Goal: Information Seeking & Learning: Learn about a topic

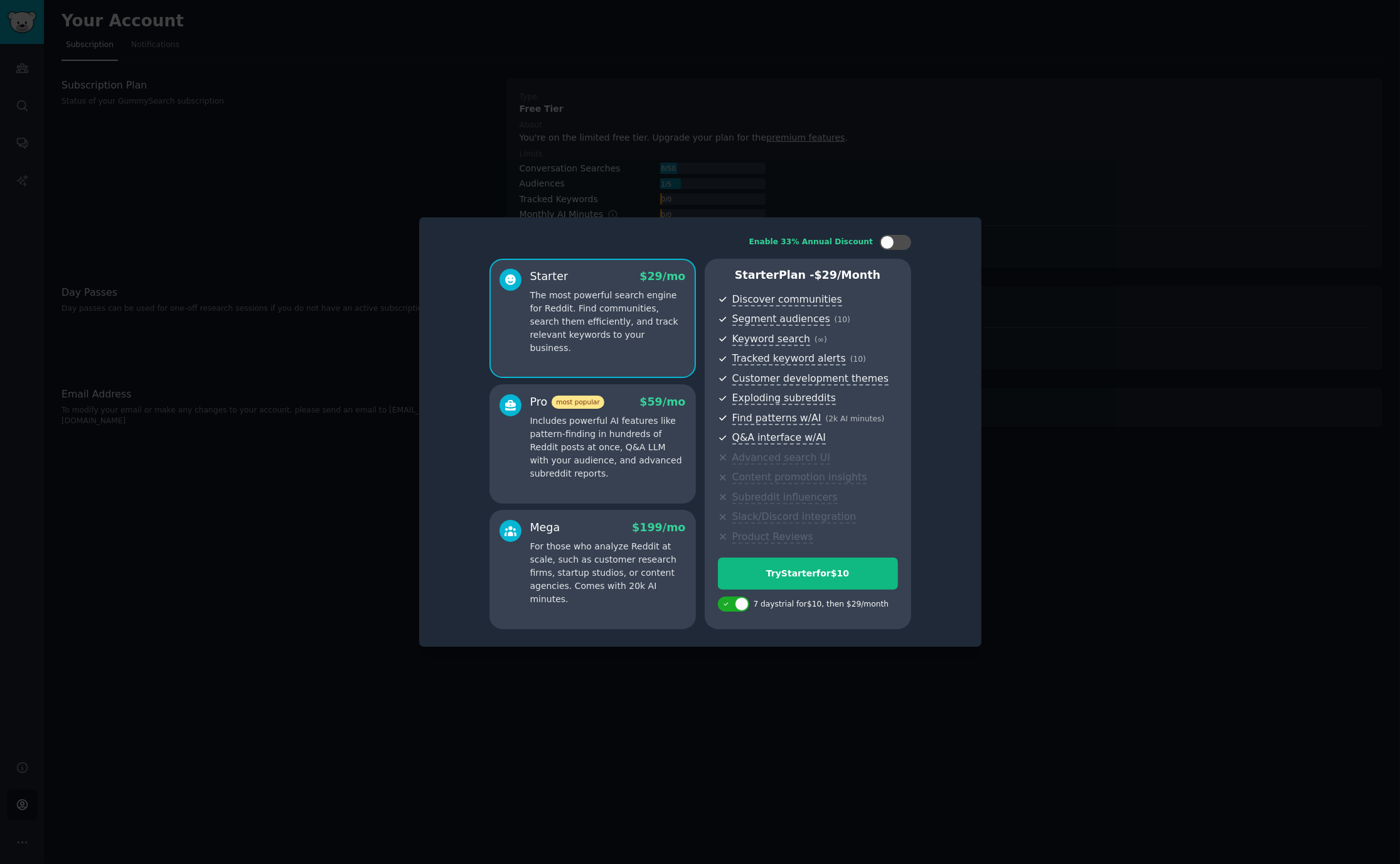
click at [642, 414] on p "Includes powerful AI features like pattern-finding in hundreds of Reddit posts …" at bounding box center [608, 446] width 155 height 66
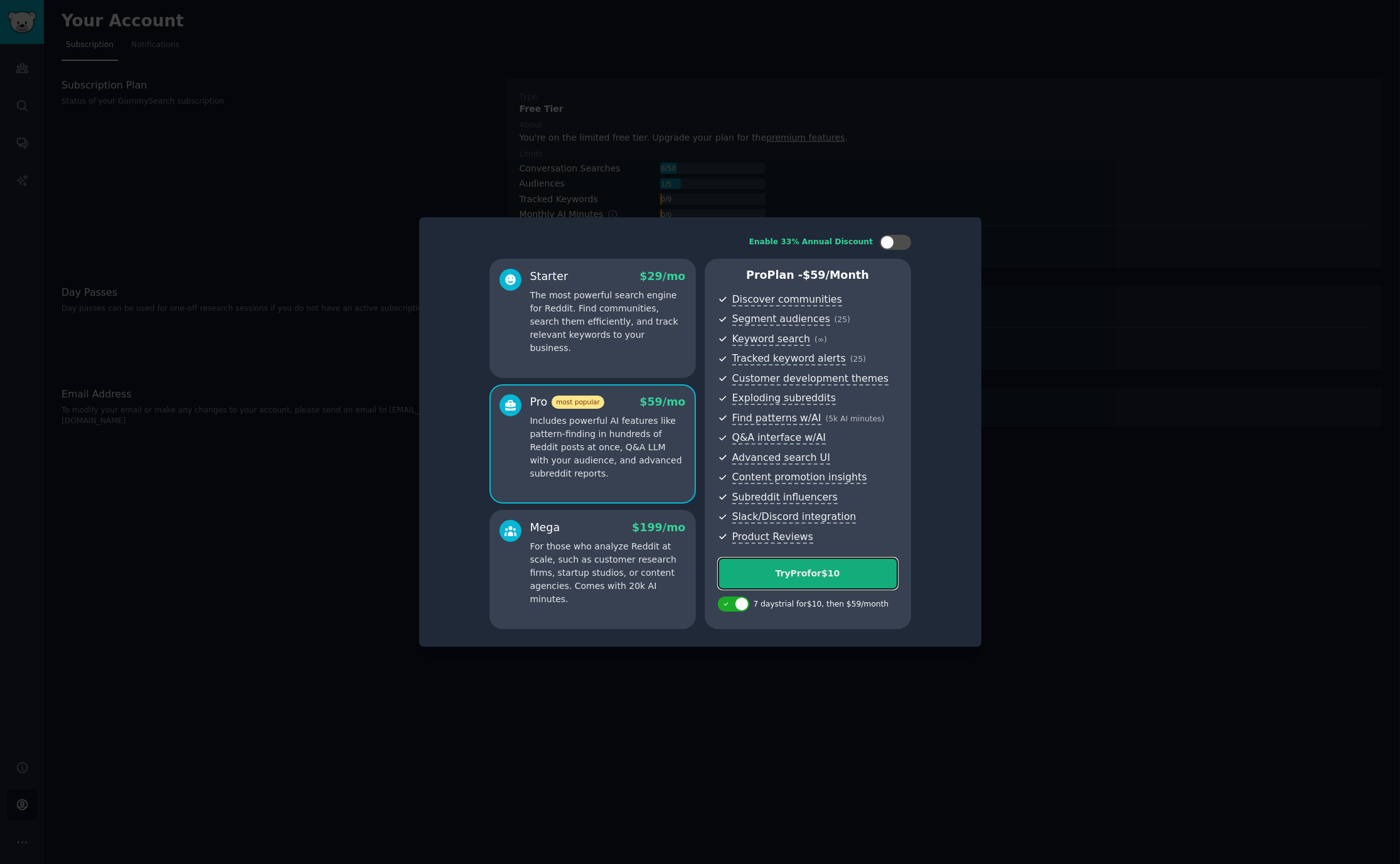
click at [849, 570] on div "Try Pro for $10" at bounding box center [808, 574] width 179 height 13
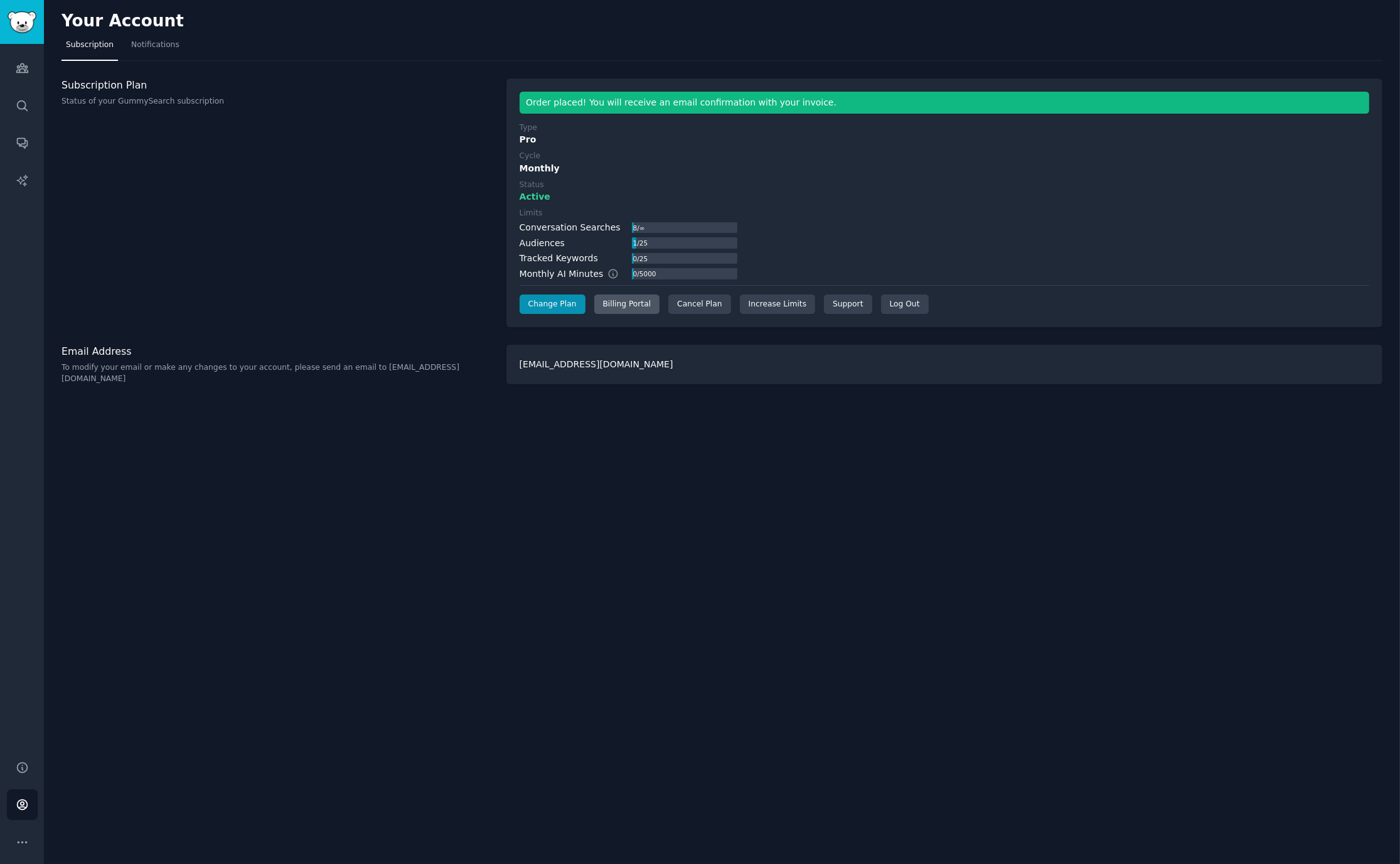
click at [610, 300] on div "Billing Portal" at bounding box center [627, 304] width 66 height 20
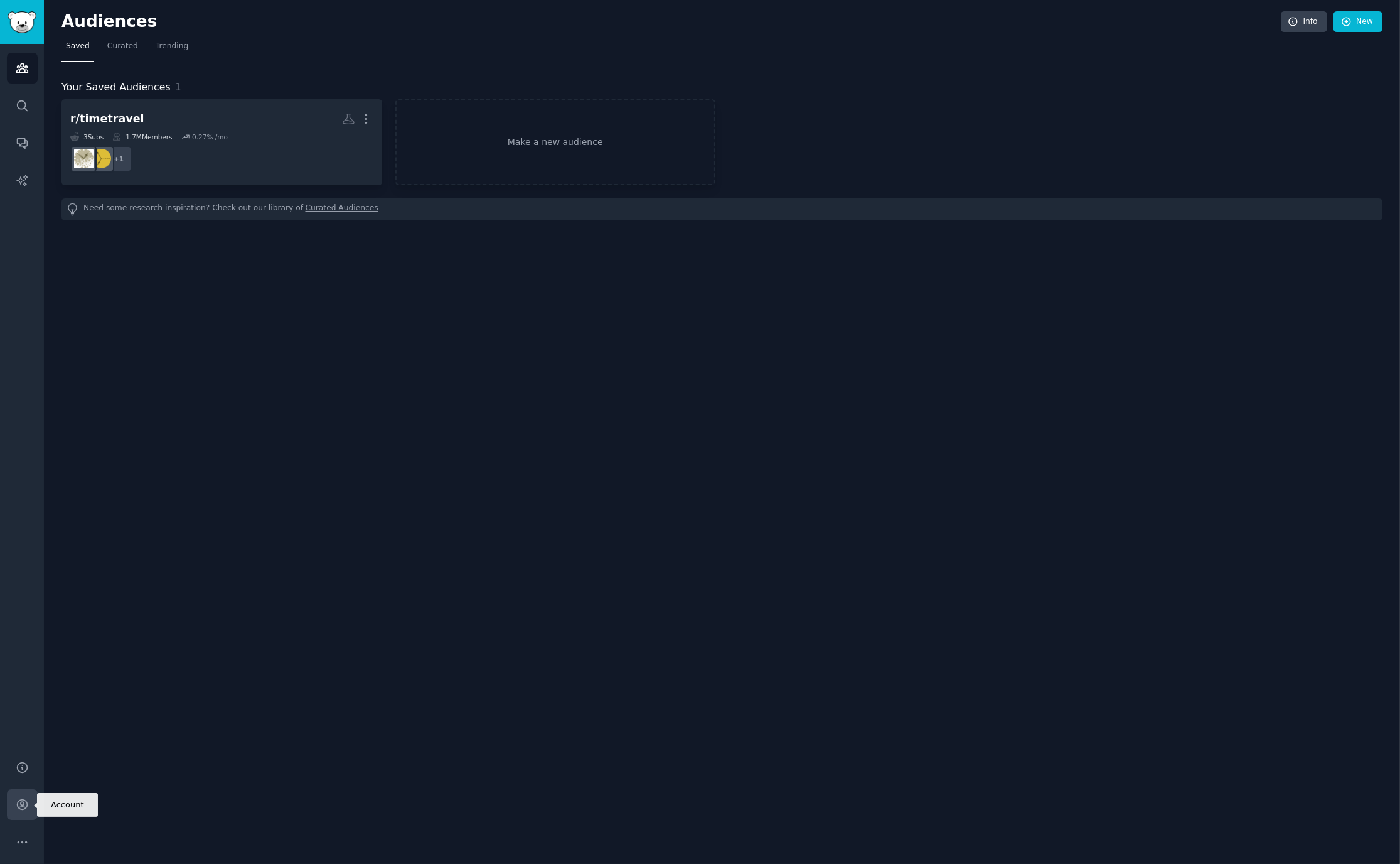
click at [28, 813] on link "Account" at bounding box center [22, 804] width 31 height 31
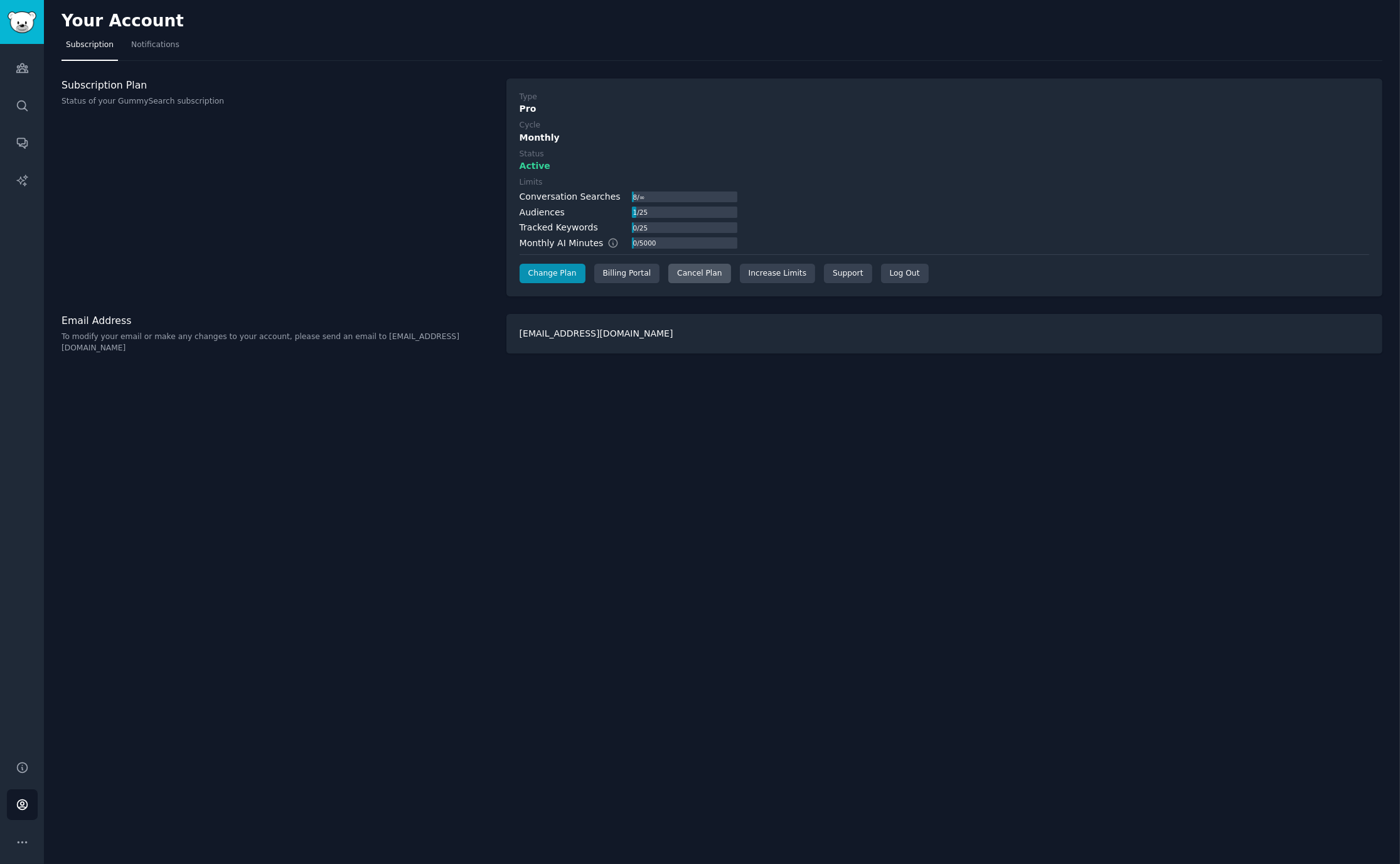
click at [695, 268] on div "Cancel Plan" at bounding box center [699, 274] width 62 height 20
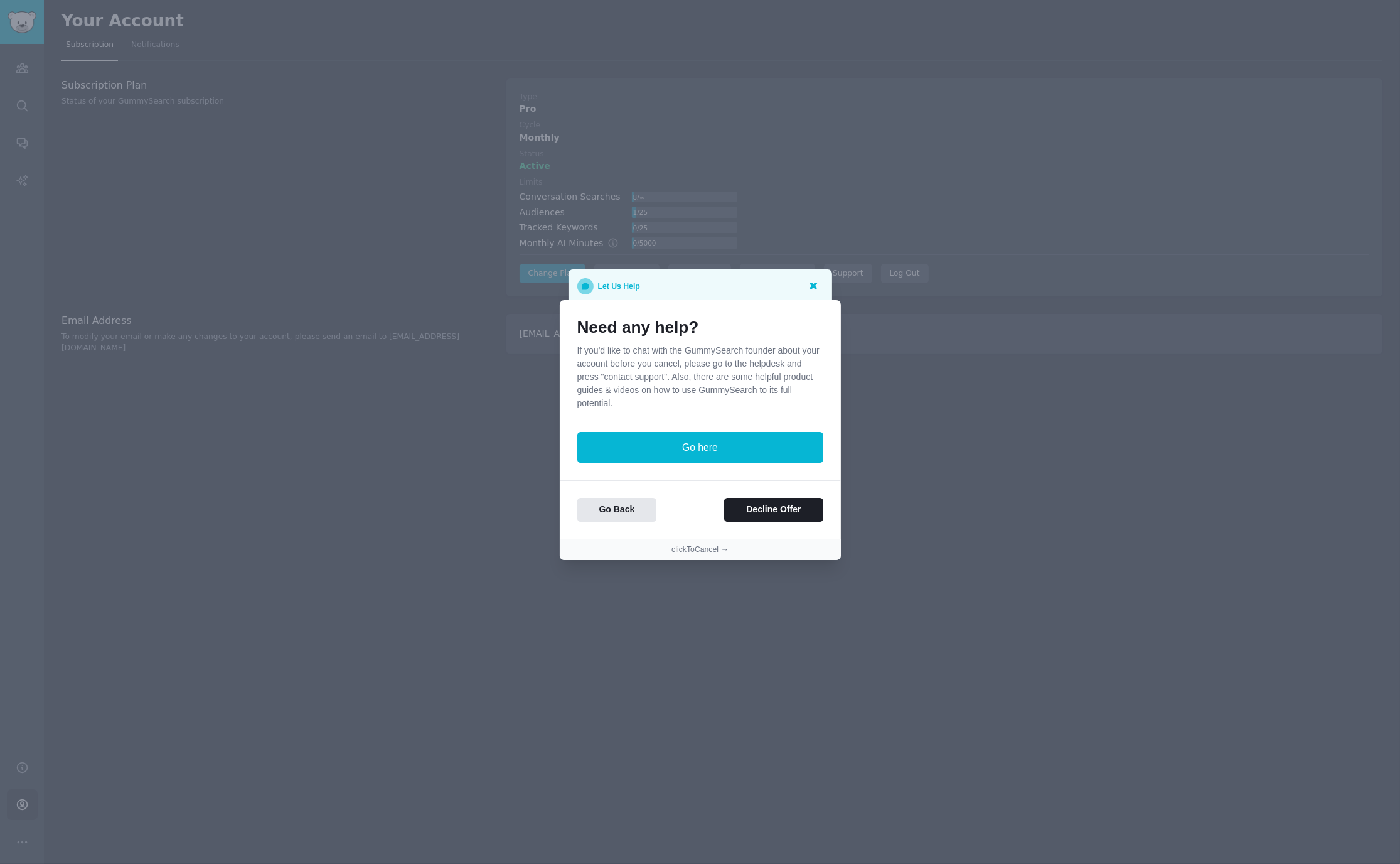
click at [810, 284] on icon at bounding box center [813, 285] width 13 height 13
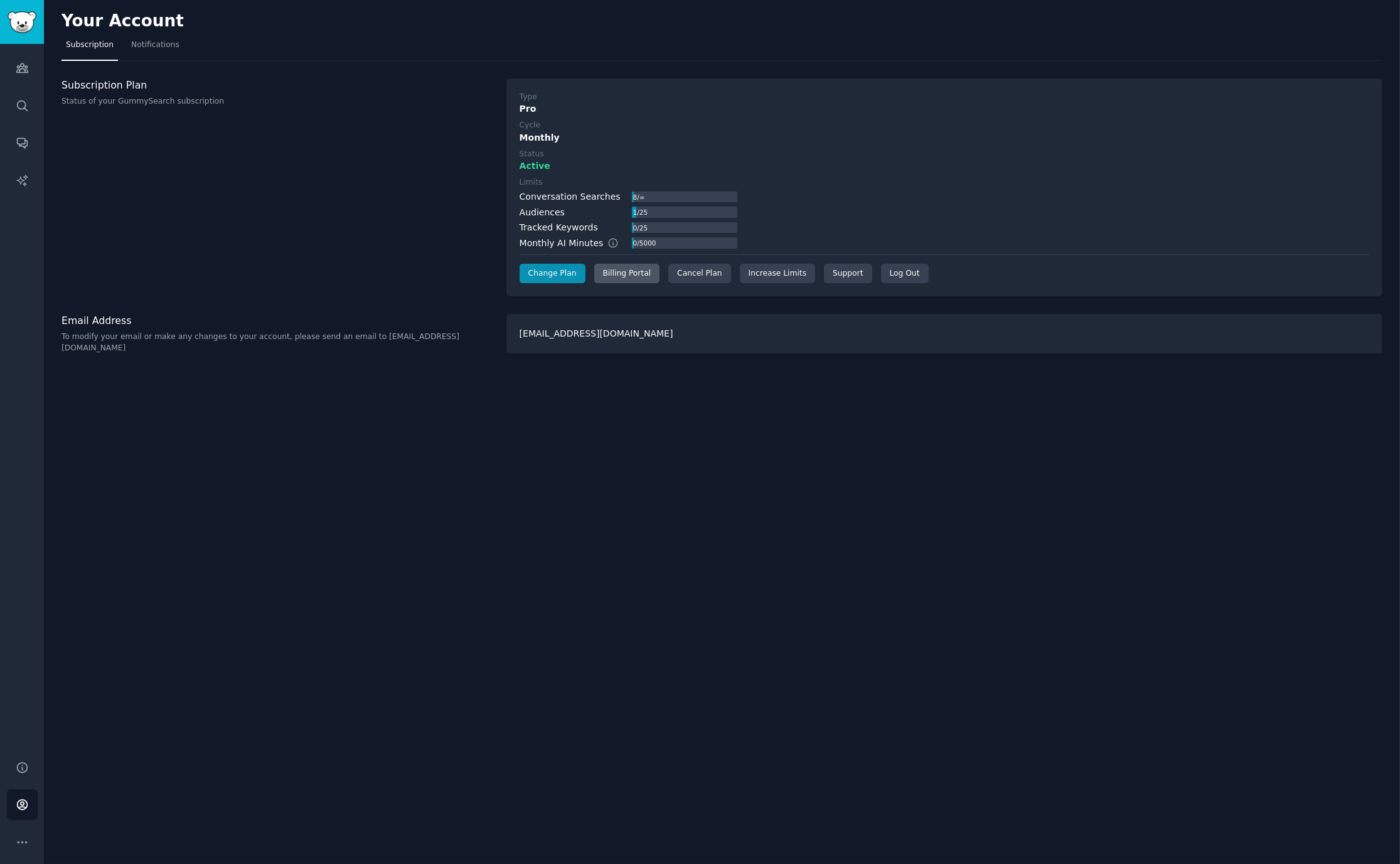
click at [603, 274] on div "Billing Portal" at bounding box center [627, 274] width 66 height 20
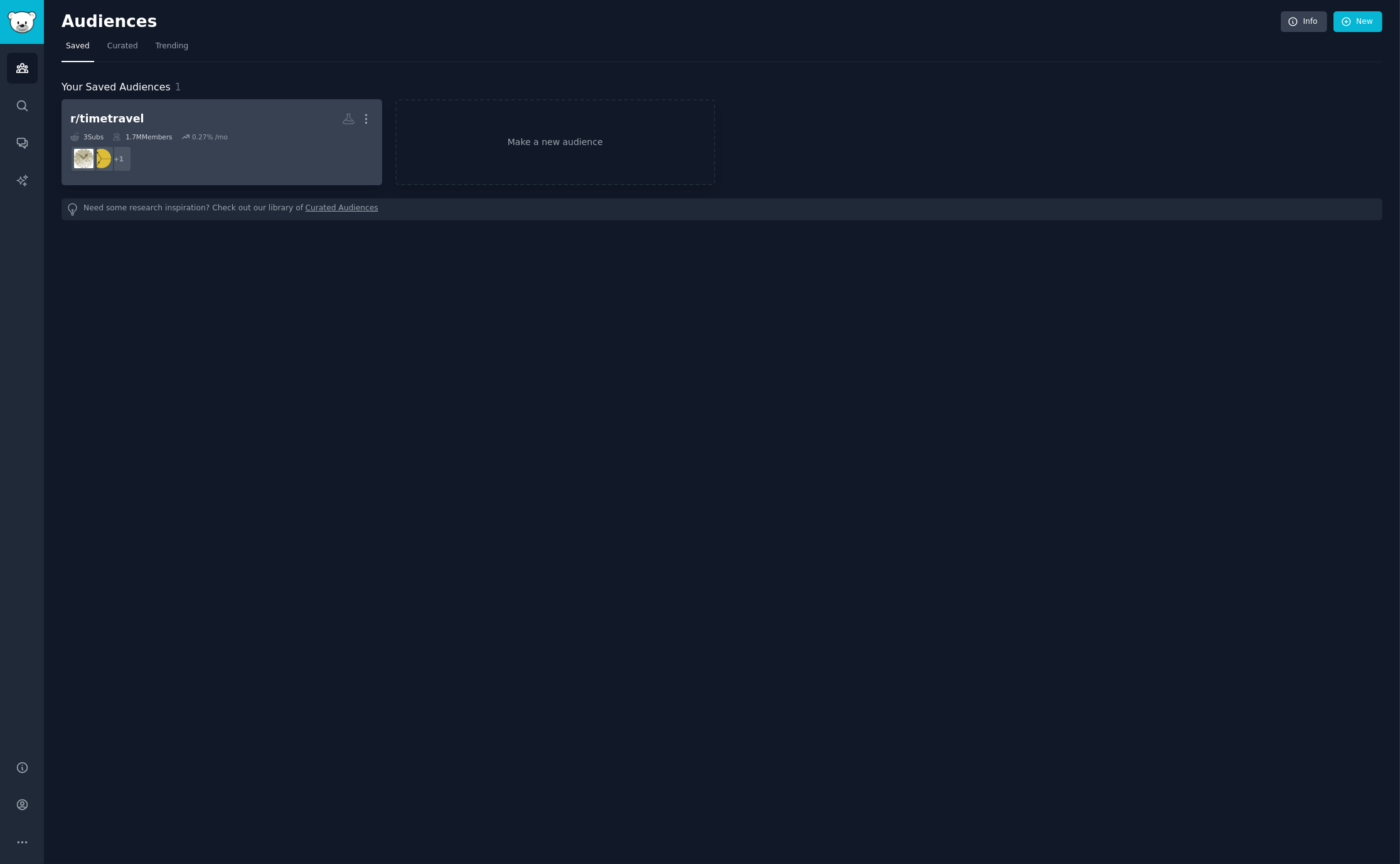
click at [217, 118] on h2 "r/timetravel More" at bounding box center [222, 118] width 303 height 22
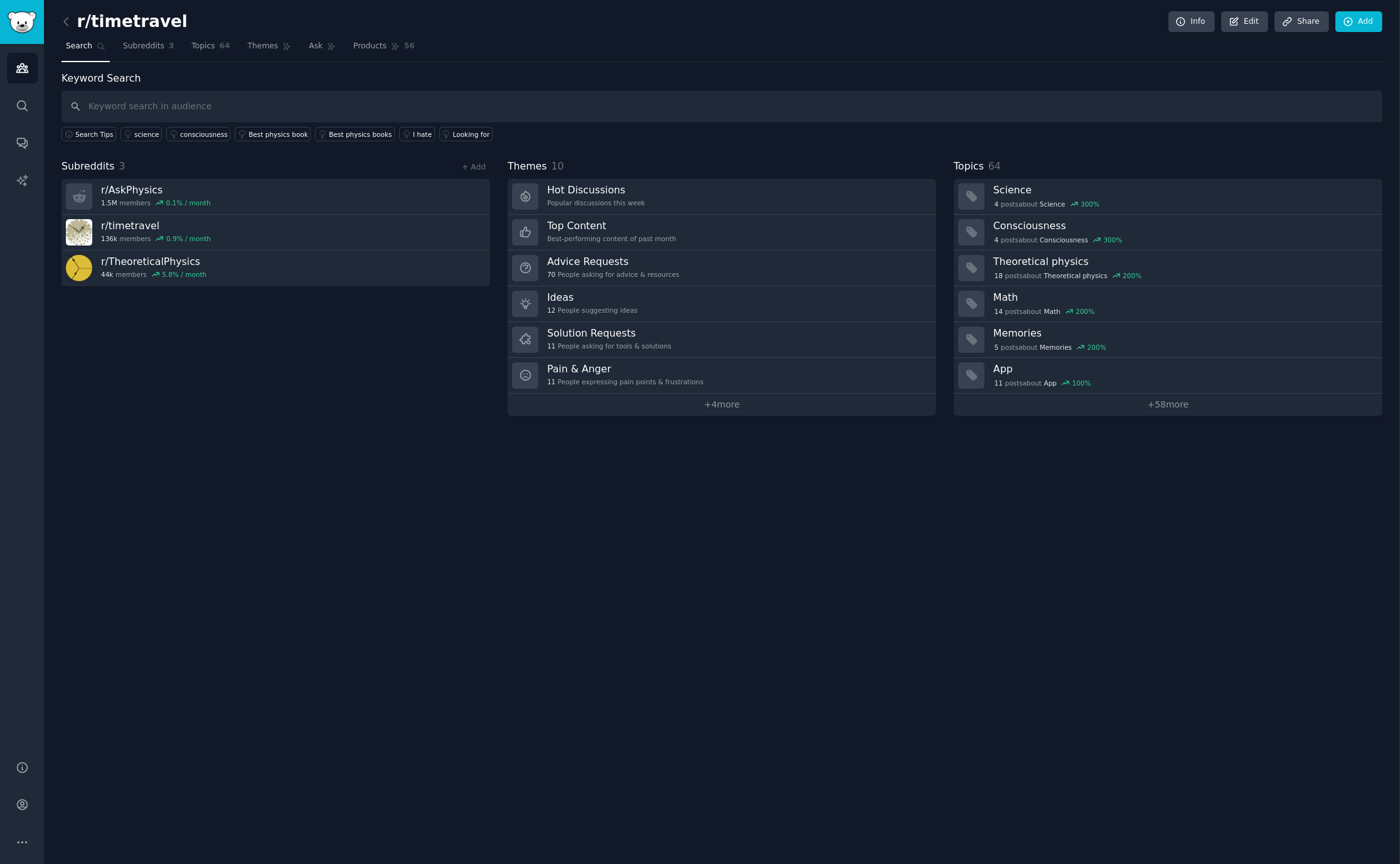
click at [223, 108] on input "text" at bounding box center [722, 106] width 1321 height 32
click at [478, 165] on link "+ Add" at bounding box center [473, 167] width 24 height 9
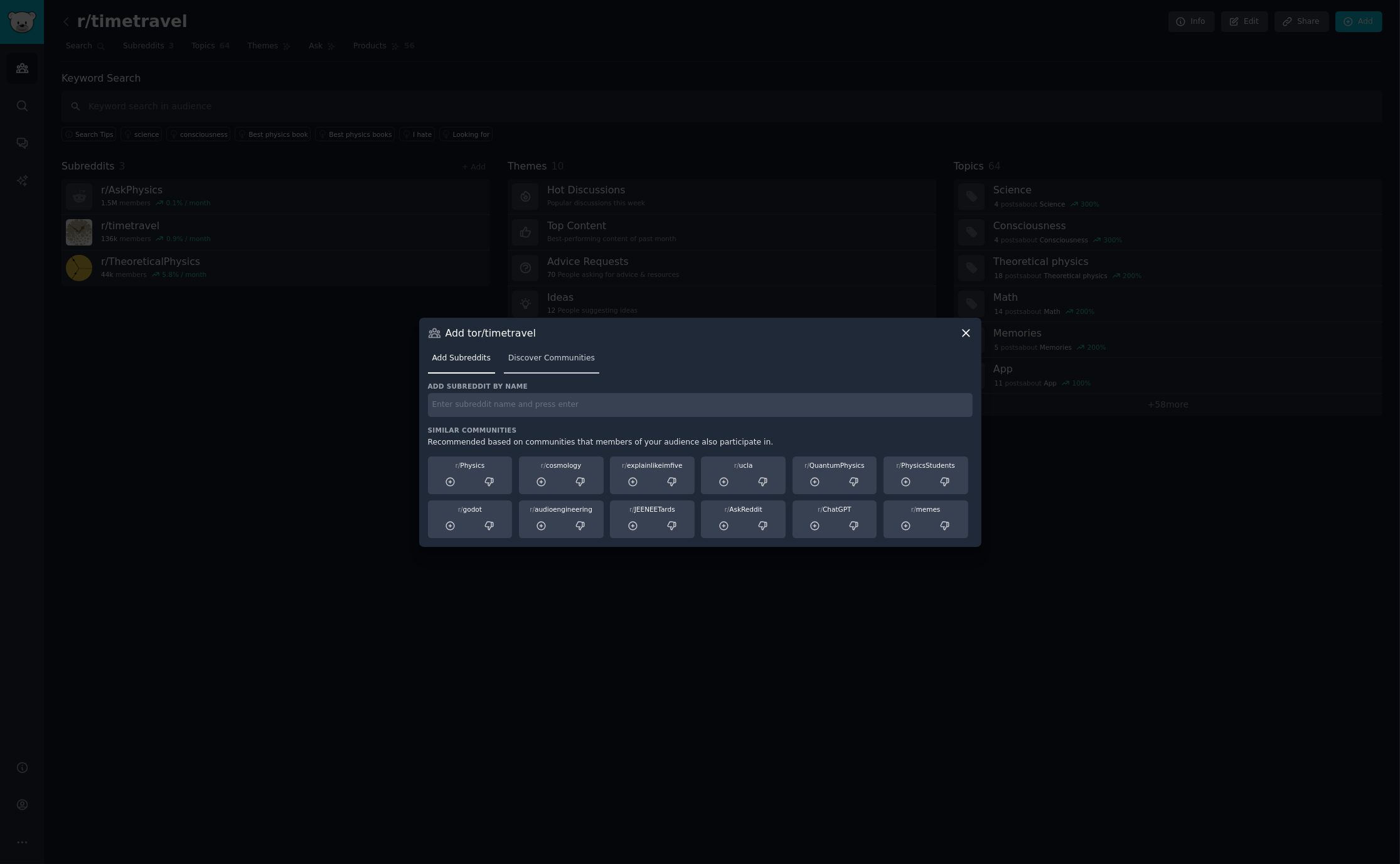
click at [545, 348] on link "Discover Communities" at bounding box center [552, 361] width 95 height 26
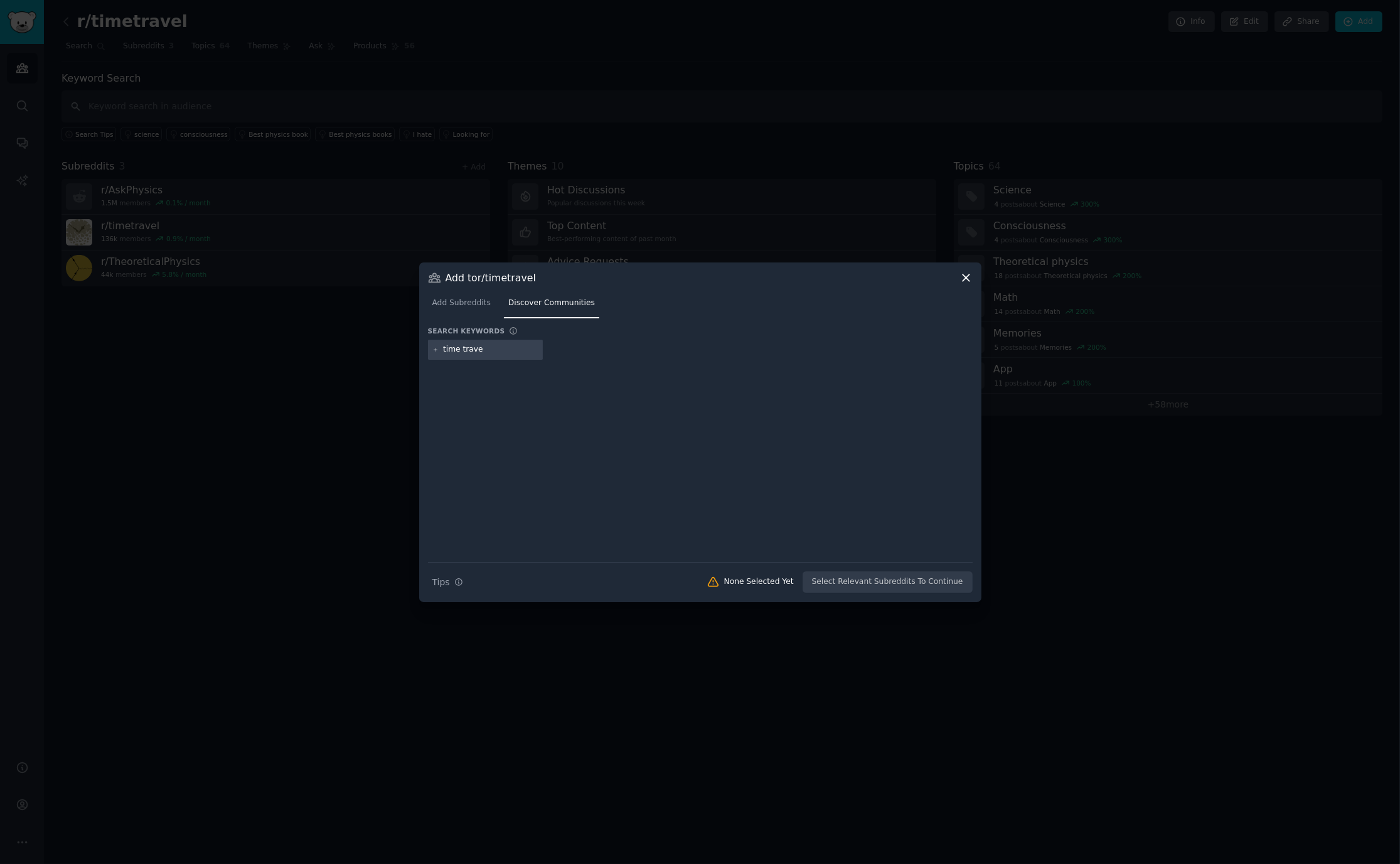
type input "time travel"
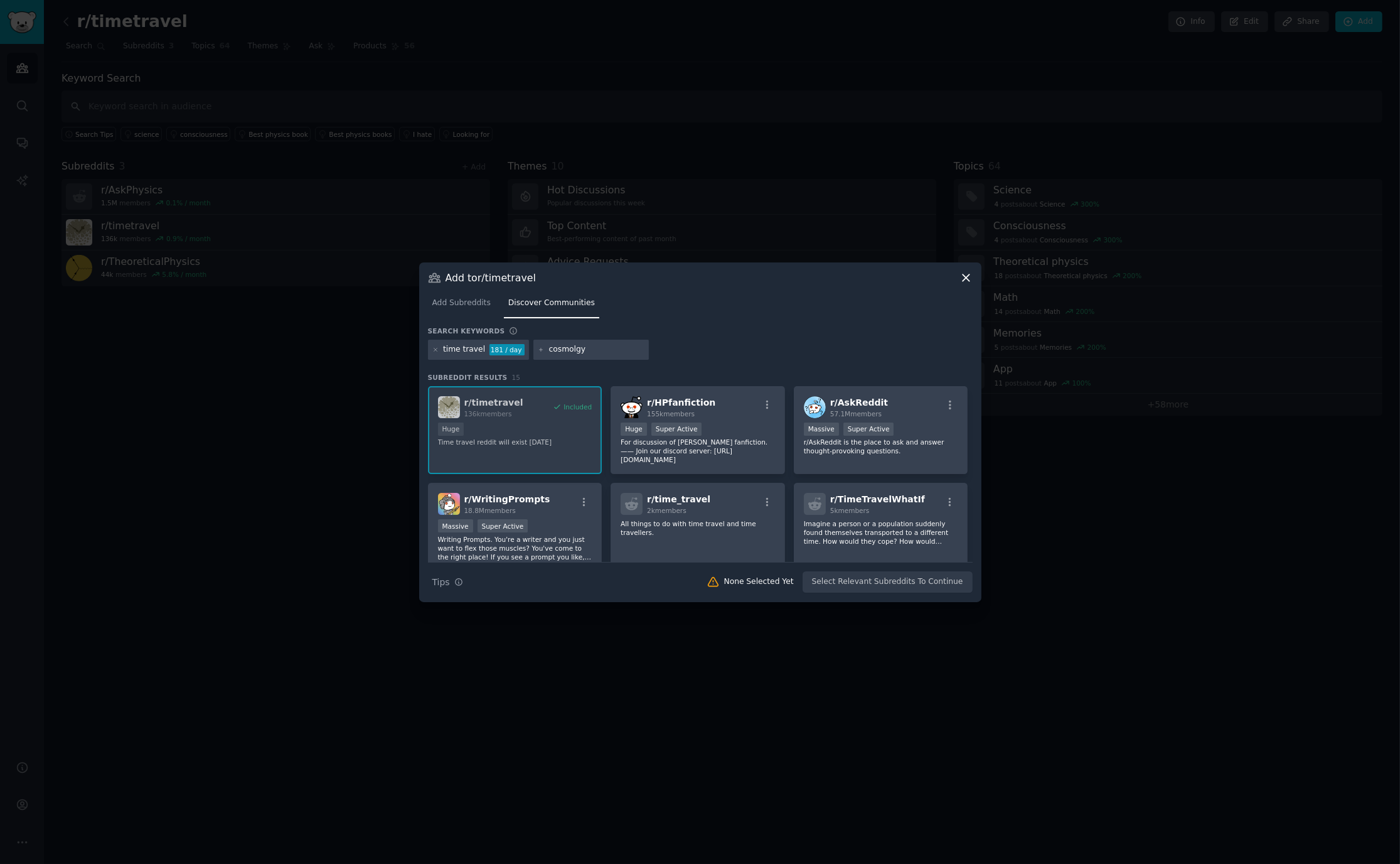
type input "cosmology"
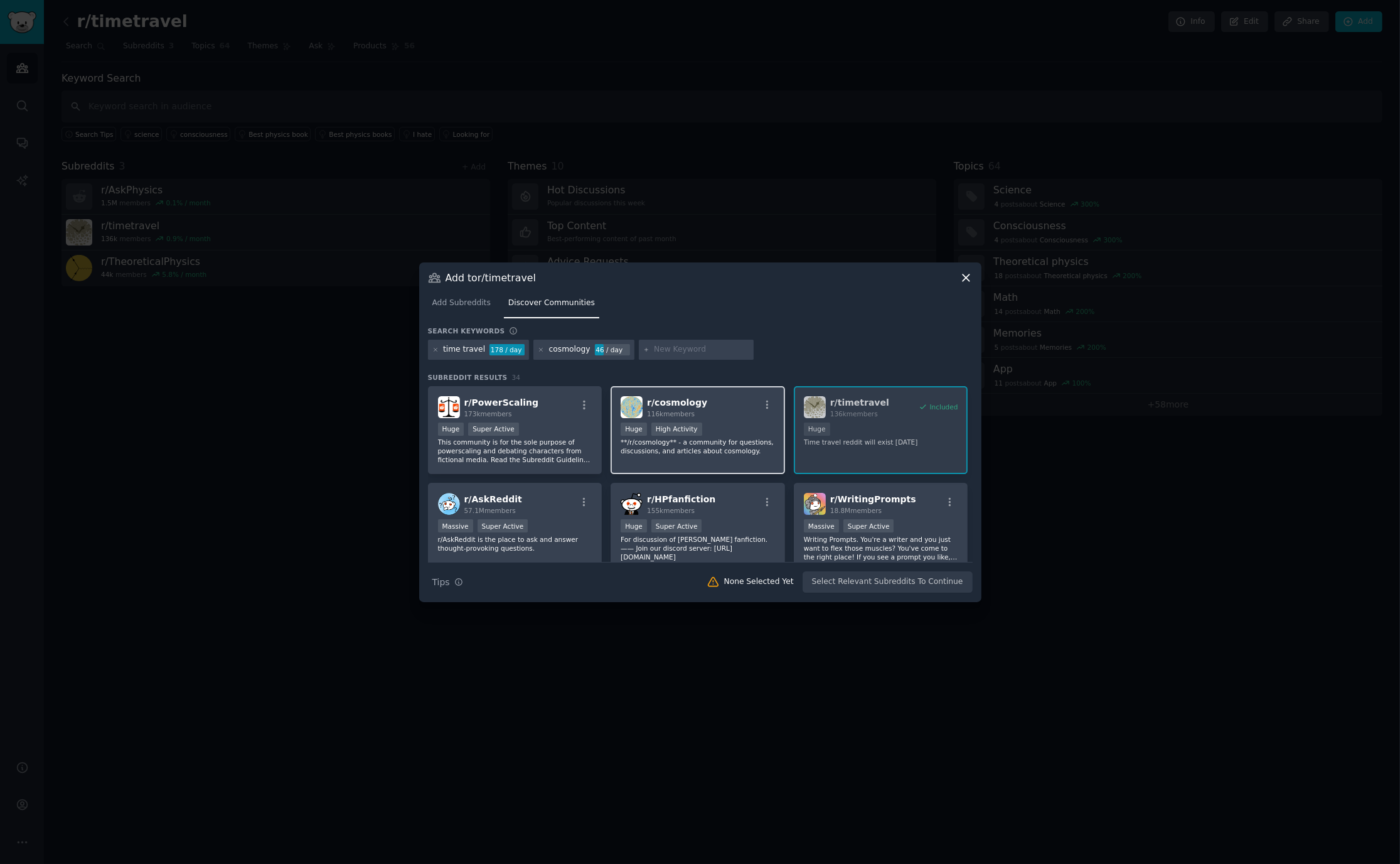
click at [750, 423] on div "Huge High Activity" at bounding box center [698, 431] width 155 height 16
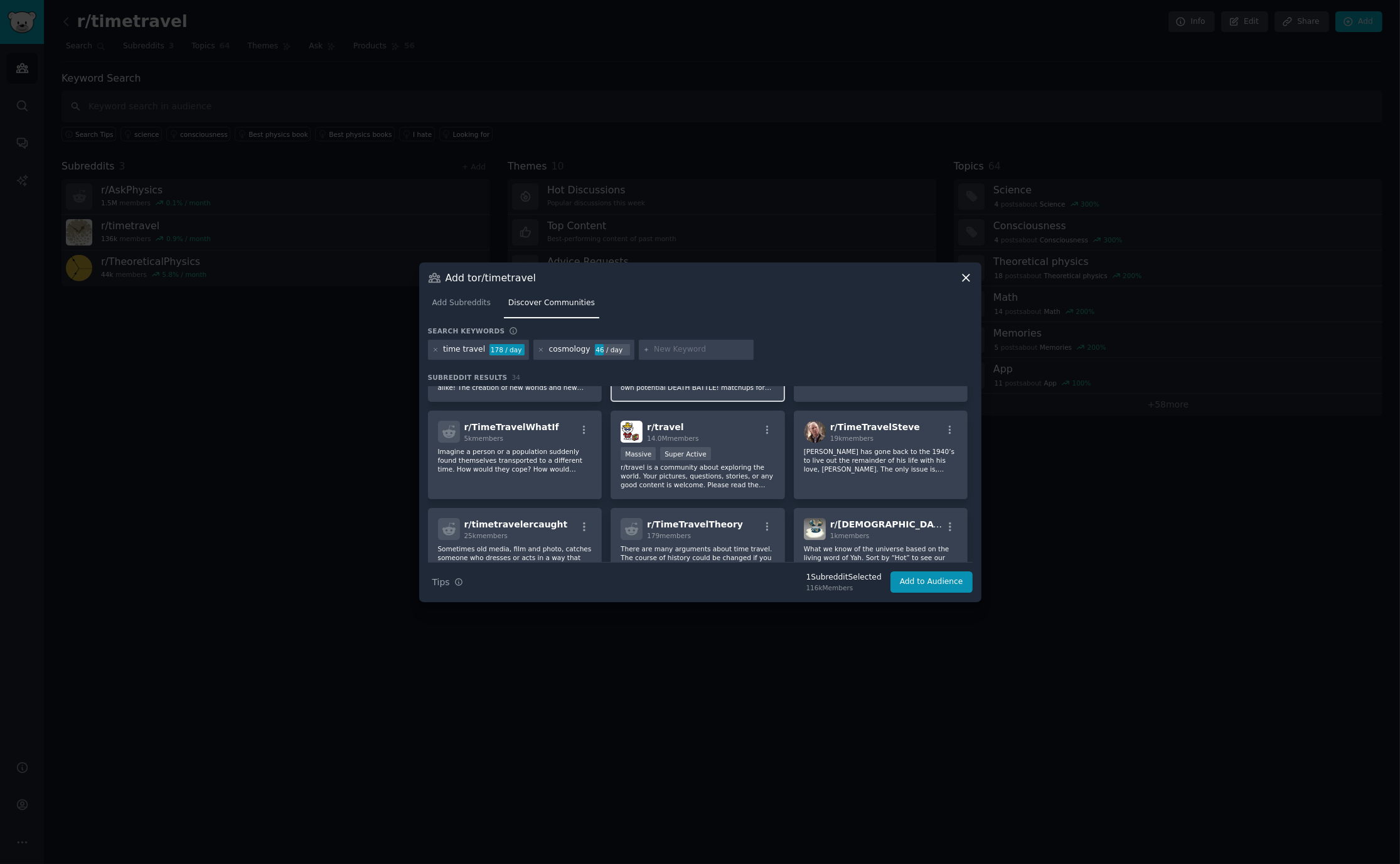
scroll to position [301, 0]
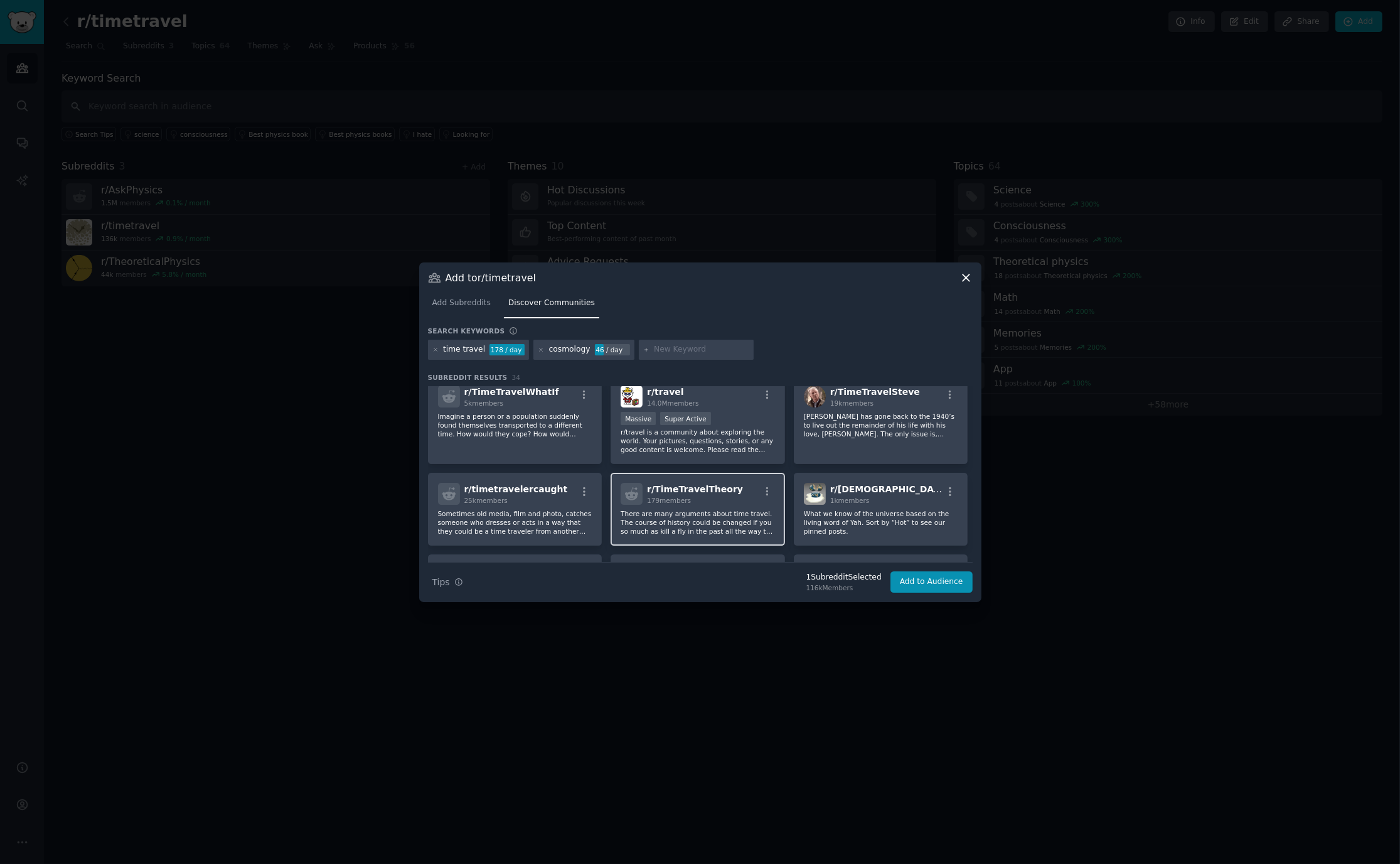
click at [704, 522] on p "There are many arguments about time travel. The course of history could be chan…" at bounding box center [698, 522] width 155 height 26
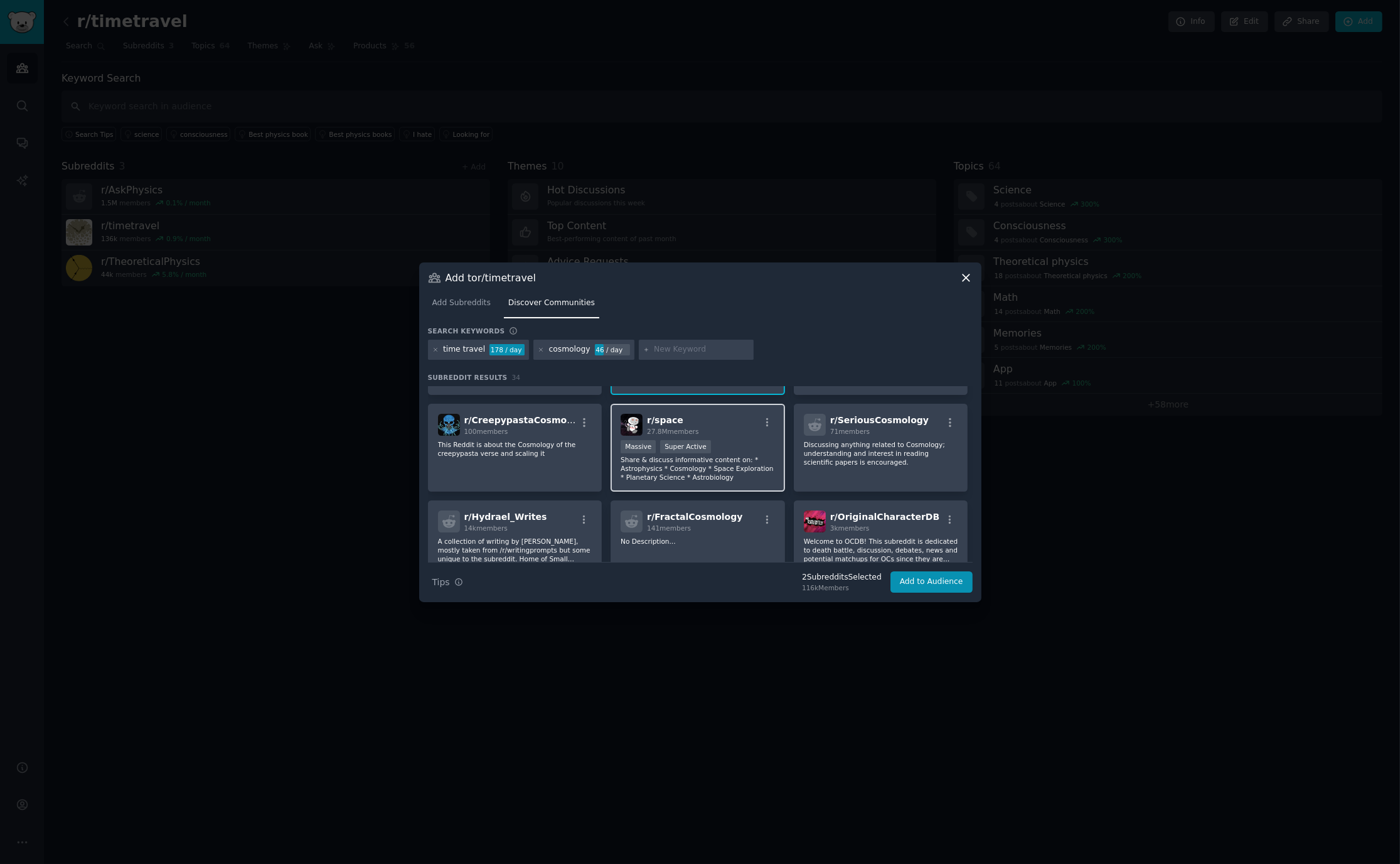
click at [720, 444] on div "Massive Super Active" at bounding box center [698, 448] width 155 height 16
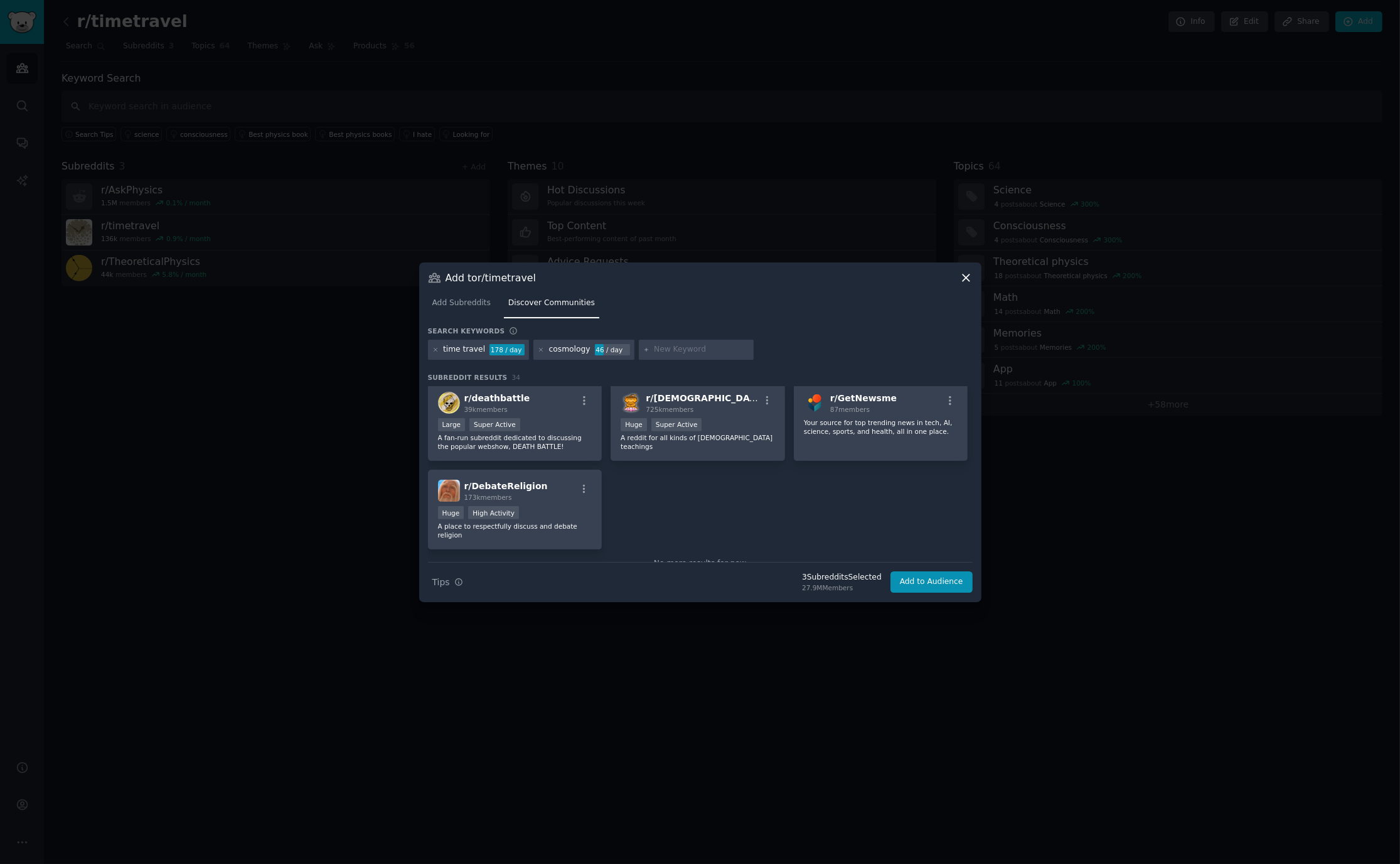
scroll to position [928, 0]
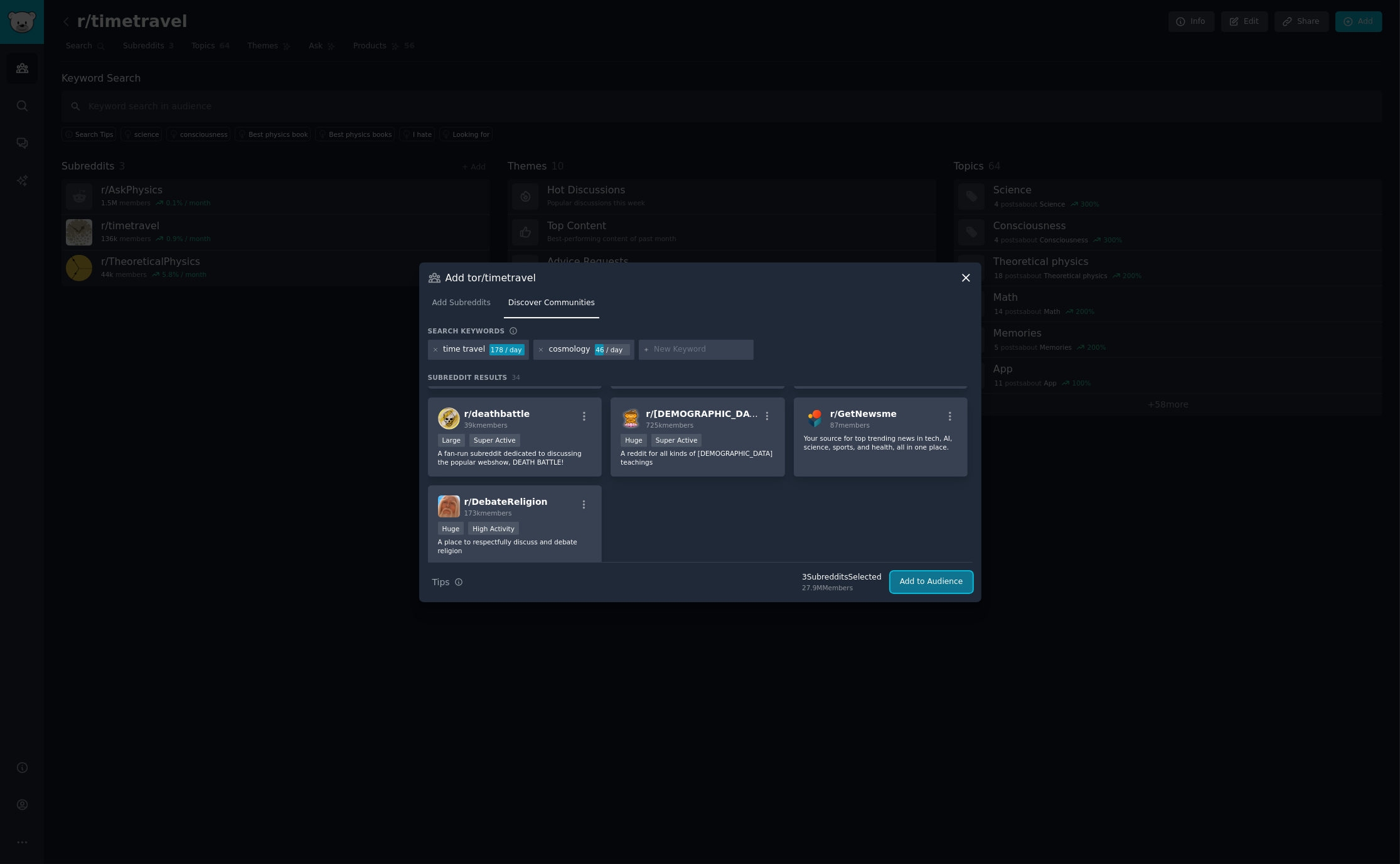
click at [916, 589] on button "Add to Audience" at bounding box center [932, 582] width 82 height 22
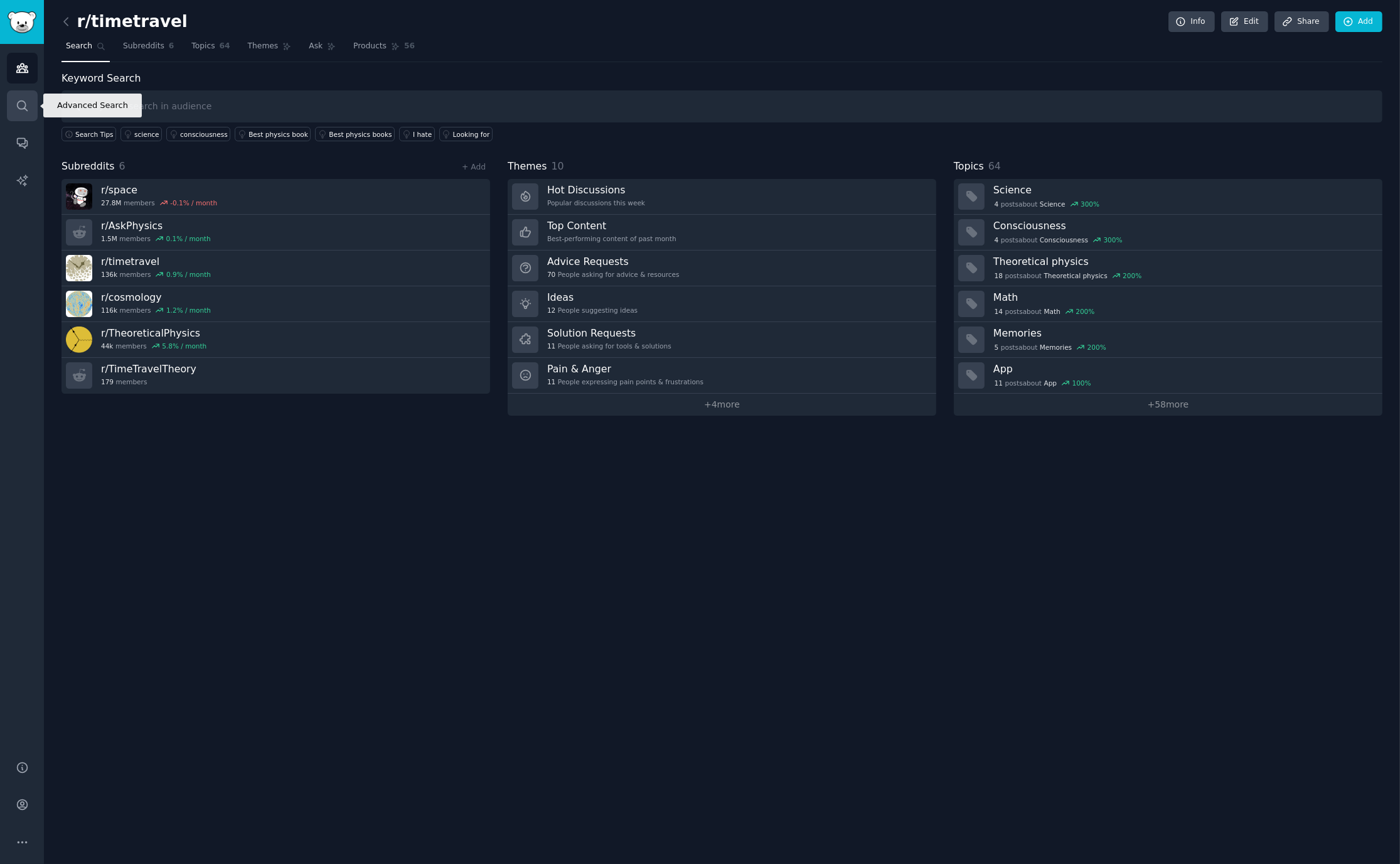
click at [24, 97] on link "Search" at bounding box center [22, 105] width 31 height 31
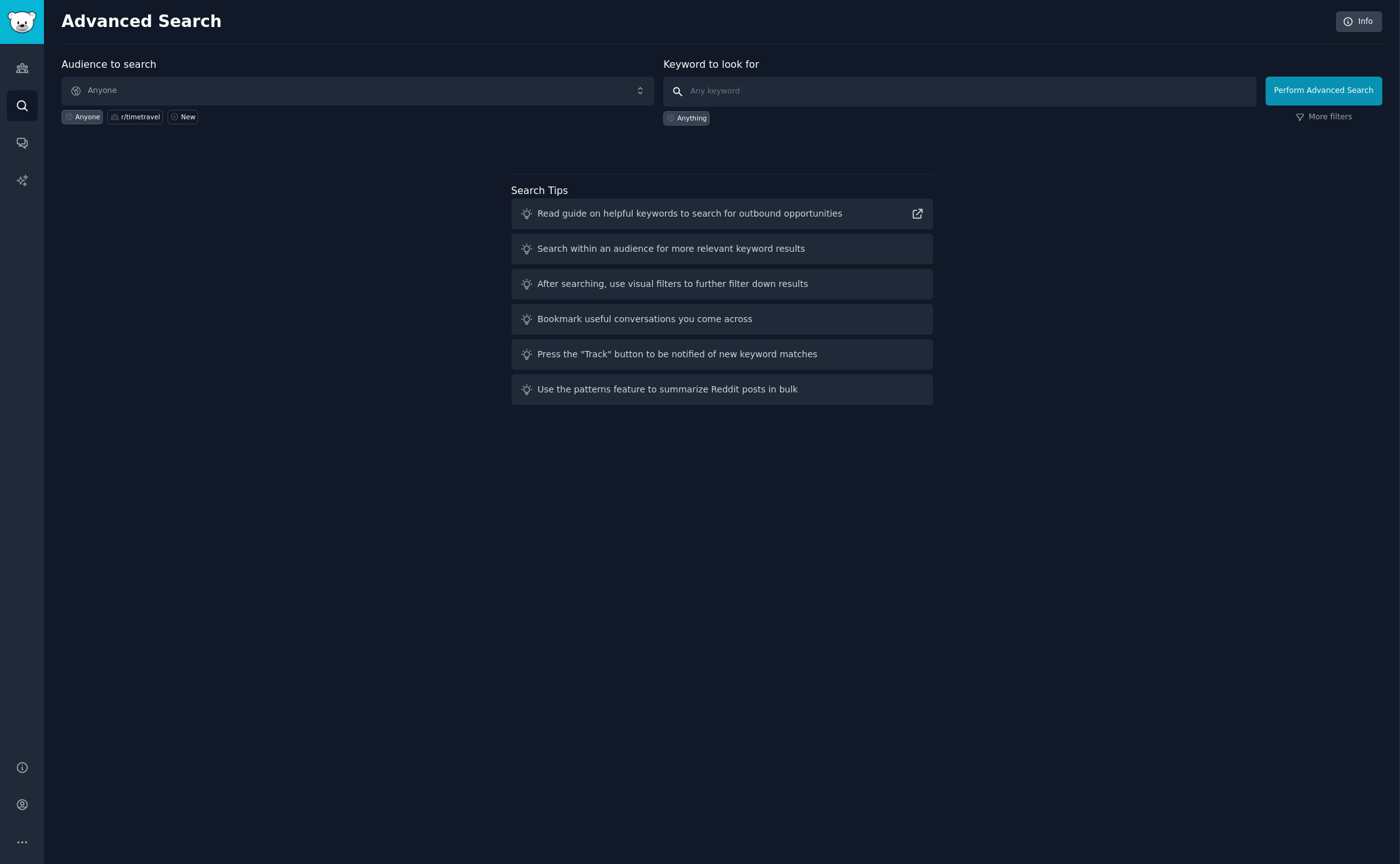
click at [795, 85] on input "text" at bounding box center [959, 92] width 593 height 30
type input "t"
paste input "Time travel paradoxes"
type input "Time travel paradoxes"
click button "Perform Advanced Search" at bounding box center [1324, 91] width 117 height 29
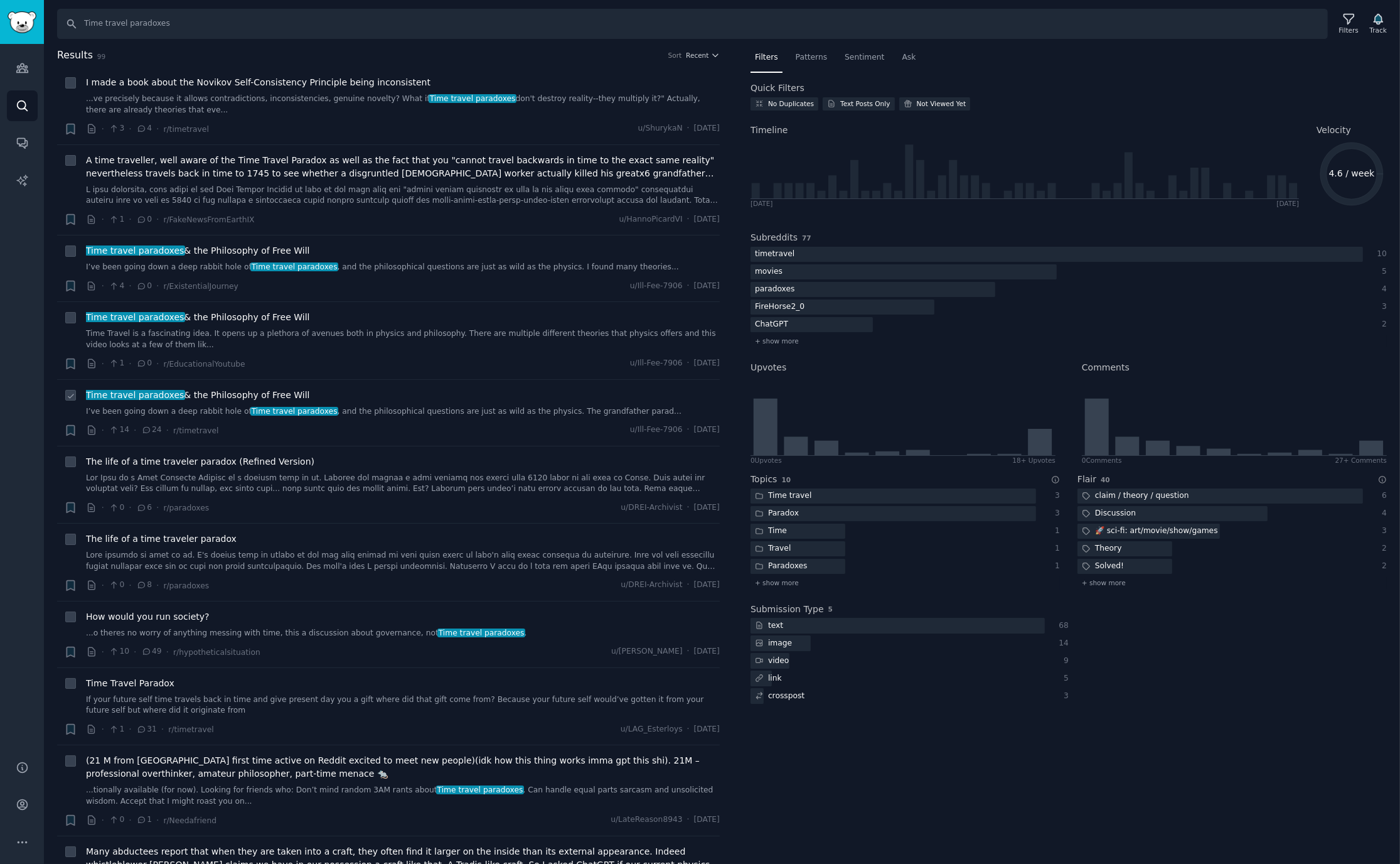
click at [200, 392] on span "Time travel paradoxes & the Philosophy of Free Will" at bounding box center [197, 395] width 223 height 13
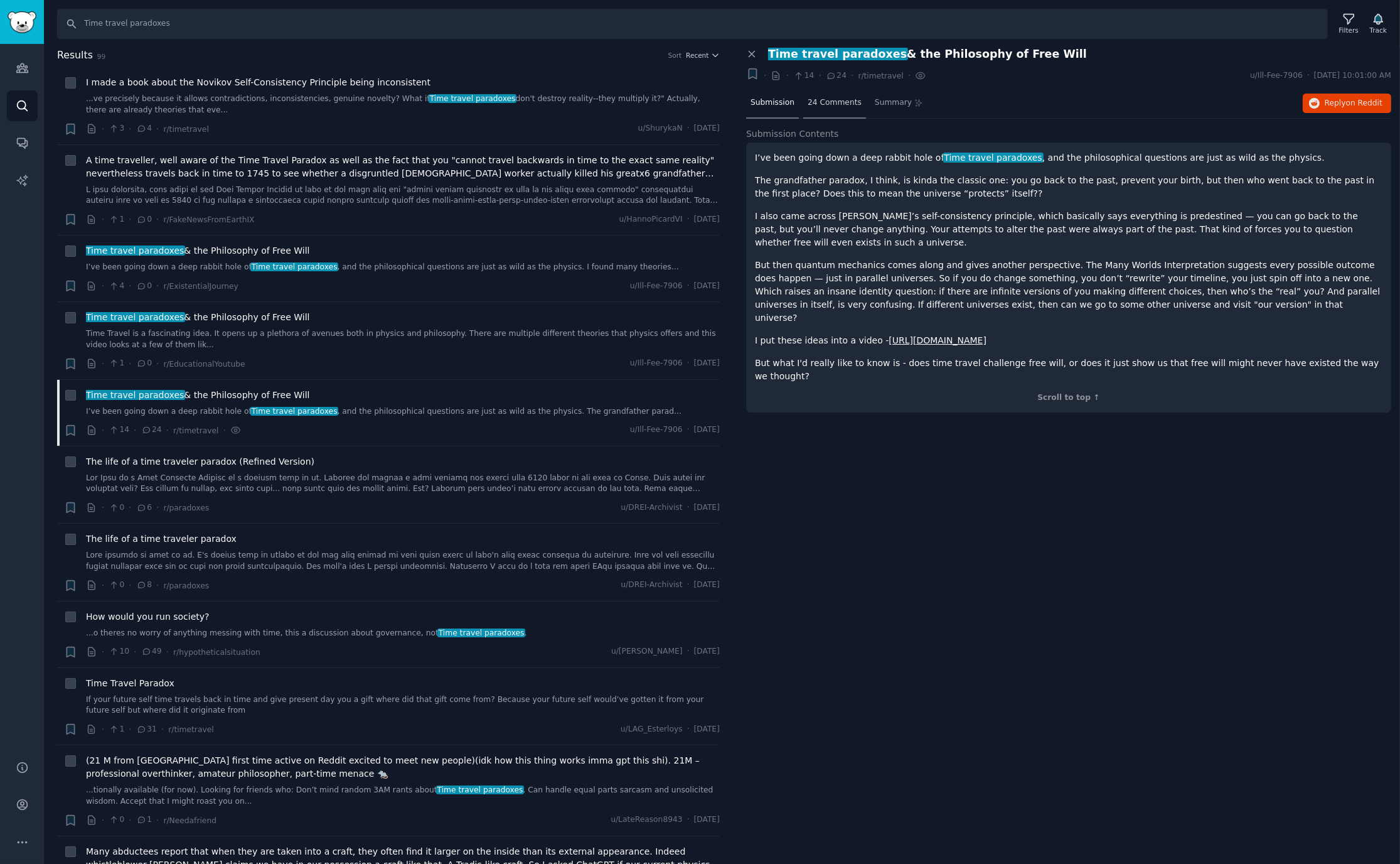
click at [850, 101] on span "24 Comments" at bounding box center [834, 103] width 54 height 12
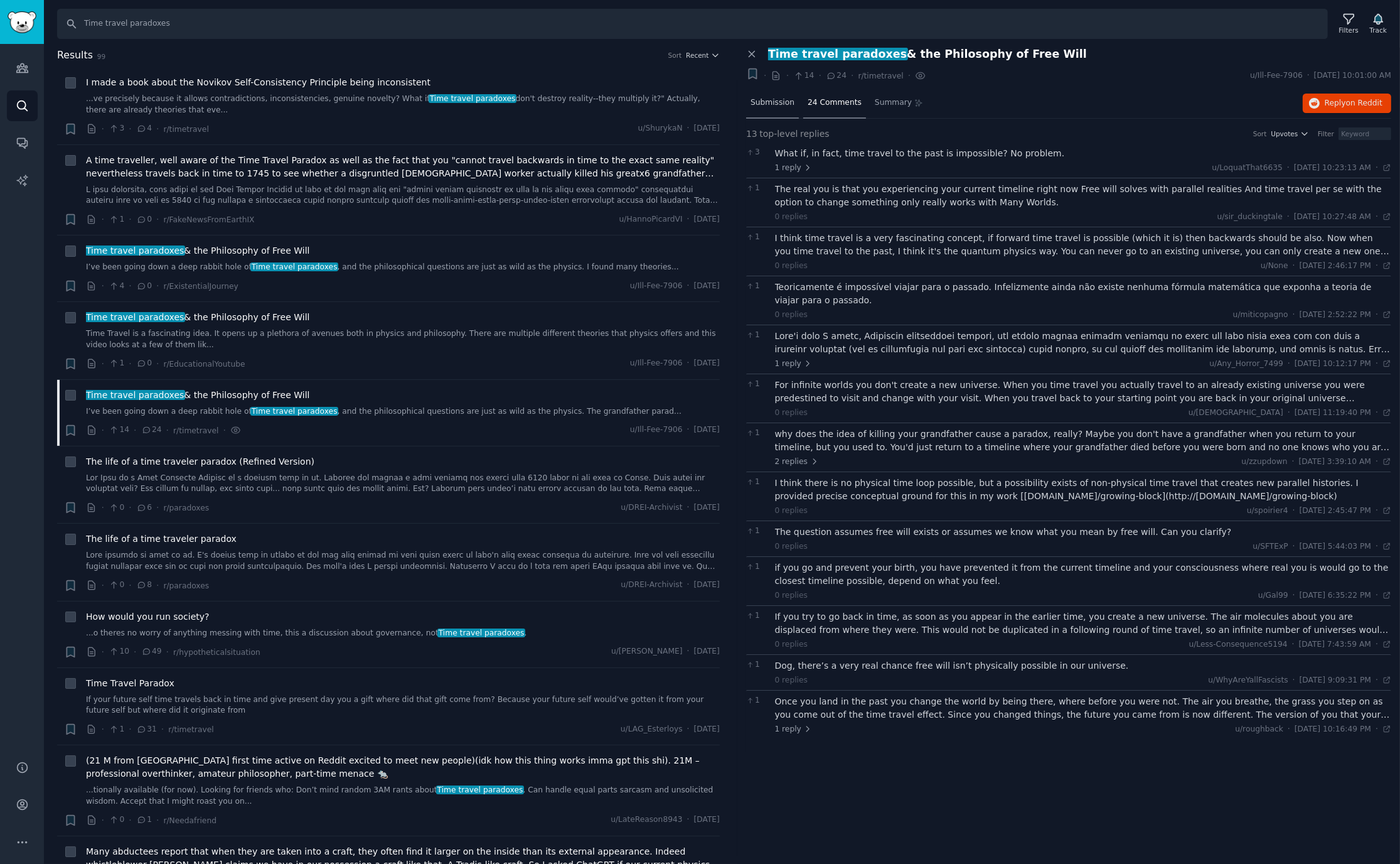
click at [767, 108] on span "Submission" at bounding box center [772, 103] width 44 height 12
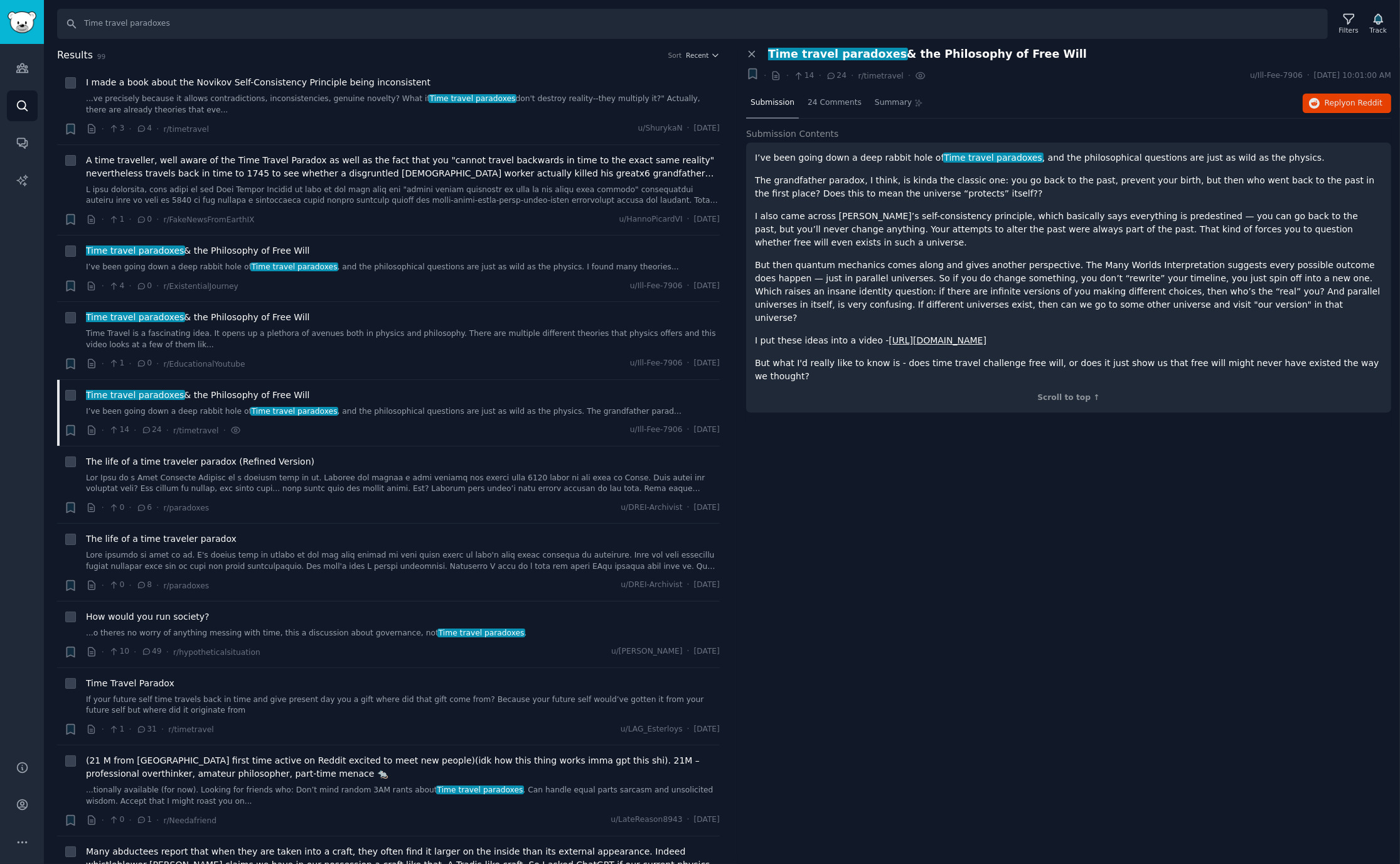
click at [1197, 183] on p "The grandfather paradox, I think, is kinda the classic one: you go back to the …" at bounding box center [1068, 187] width 628 height 26
drag, startPoint x: 794, startPoint y: 233, endPoint x: 978, endPoint y: 230, distance: 184.0
click at [978, 230] on p "I also came across Novikov’s self-consistency principle, which basically says e…" at bounding box center [1068, 229] width 628 height 40
click at [893, 335] on link "https://www.youtube.com/watch?v=fCYDOoLiVcM" at bounding box center [938, 340] width 98 height 10
click at [901, 95] on div "Summary" at bounding box center [899, 104] width 57 height 30
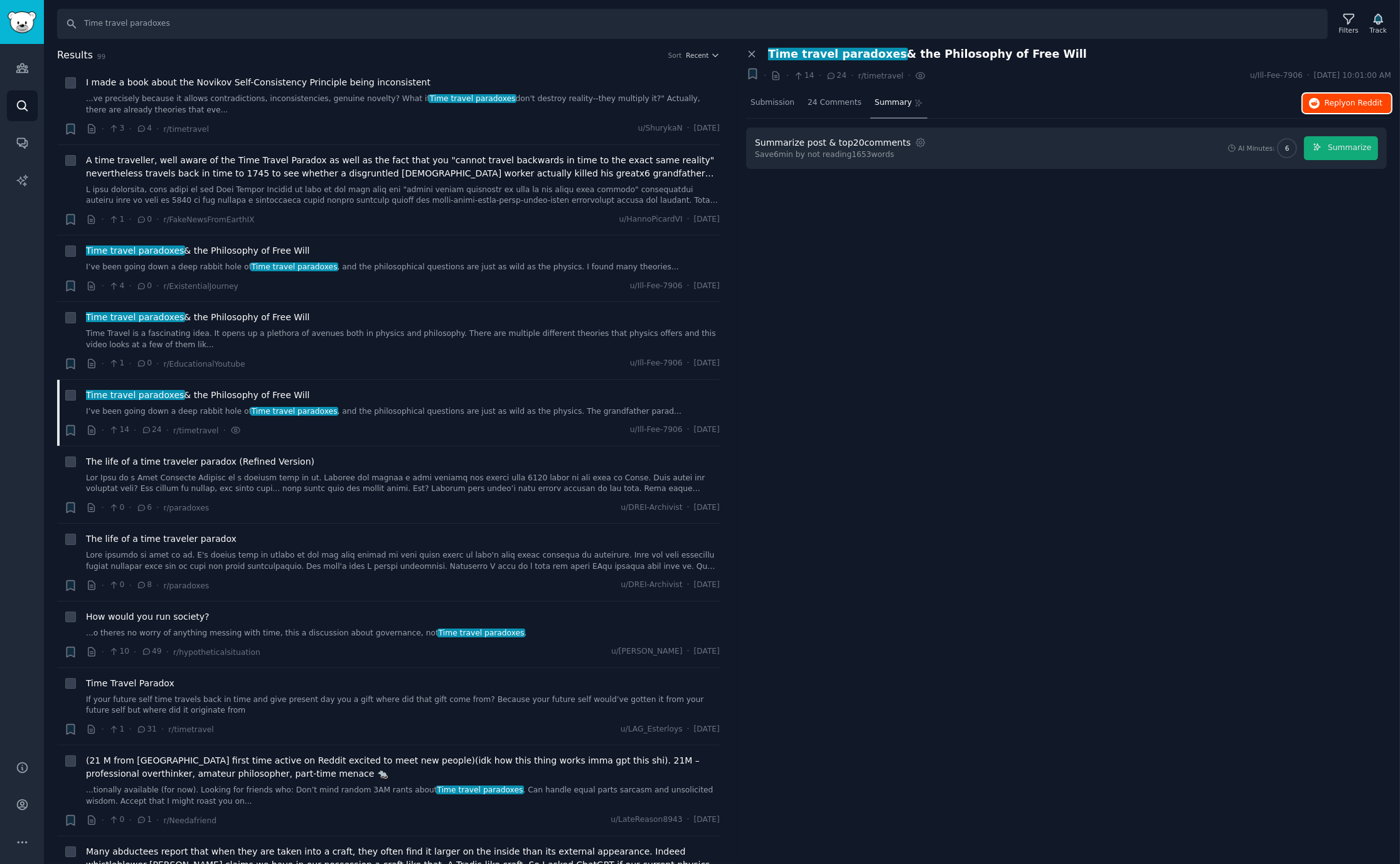
click at [1335, 98] on span "Reply on Reddit" at bounding box center [1354, 104] width 58 height 12
